Goal: Transaction & Acquisition: Purchase product/service

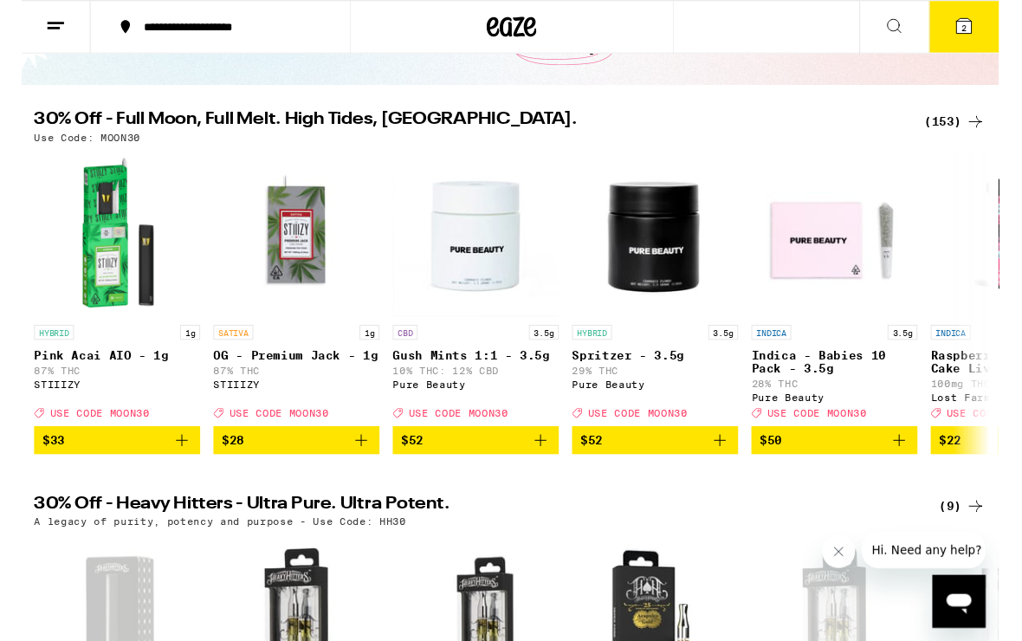
scroll to position [135, 0]
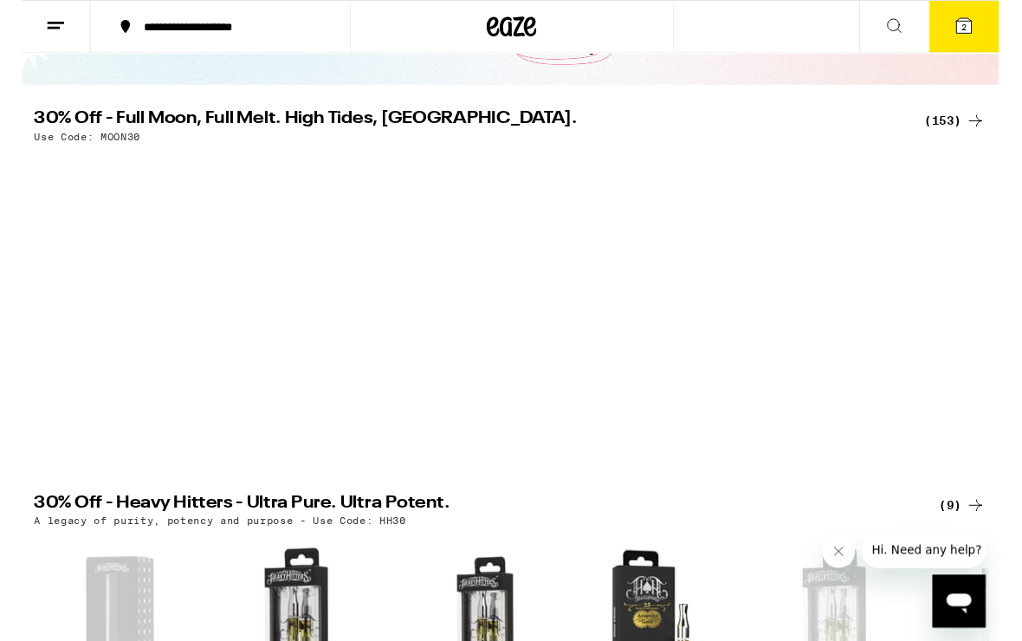
click at [961, 133] on div "(153)" at bounding box center [975, 126] width 64 height 21
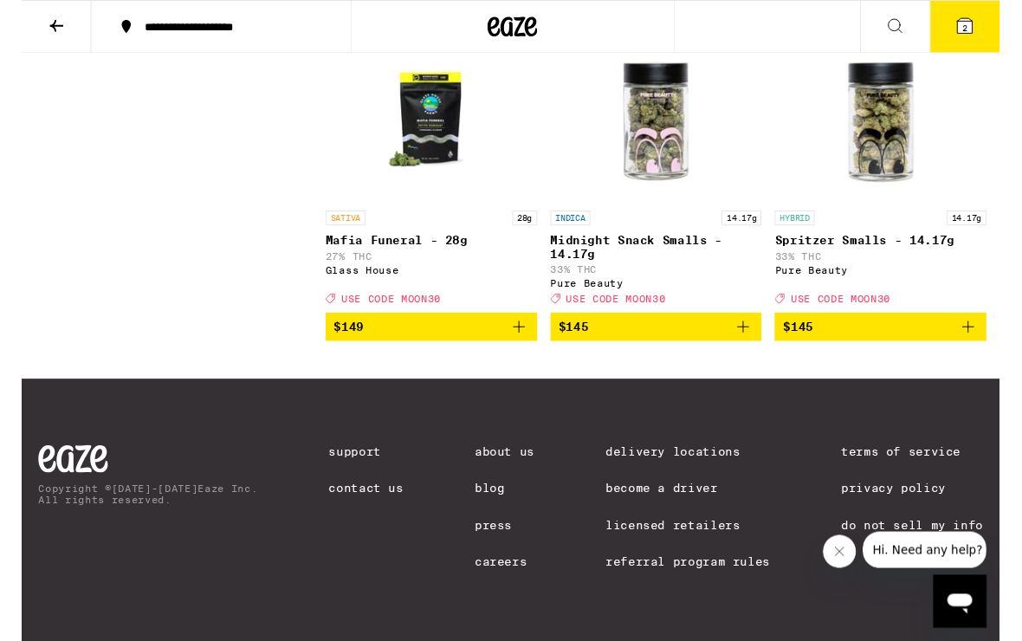
scroll to position [17287, 0]
